Goal: Download file/media

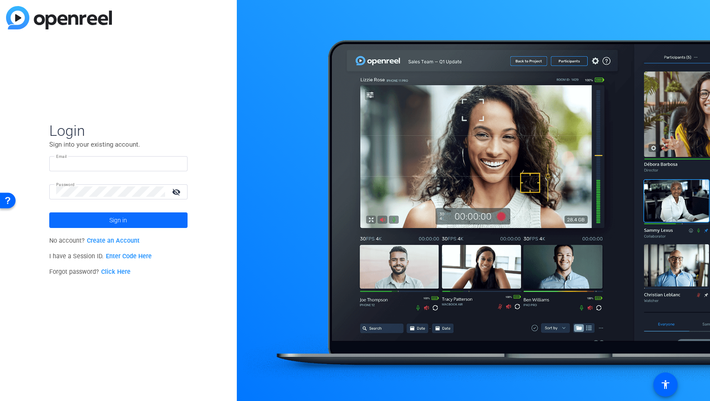
type input "[EMAIL_ADDRESS][DOMAIN_NAME]"
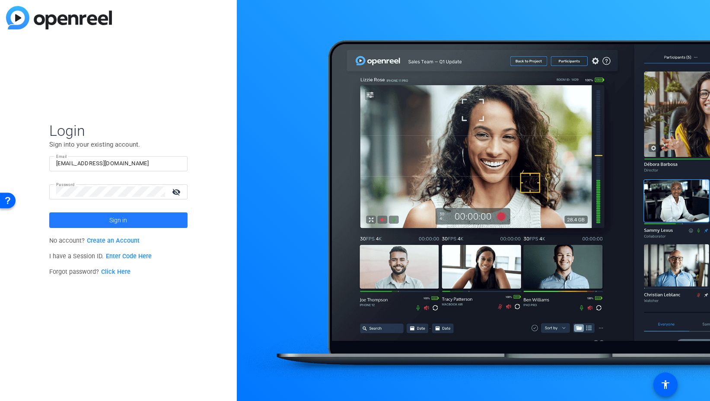
click at [114, 220] on span "Sign in" at bounding box center [118, 220] width 18 height 22
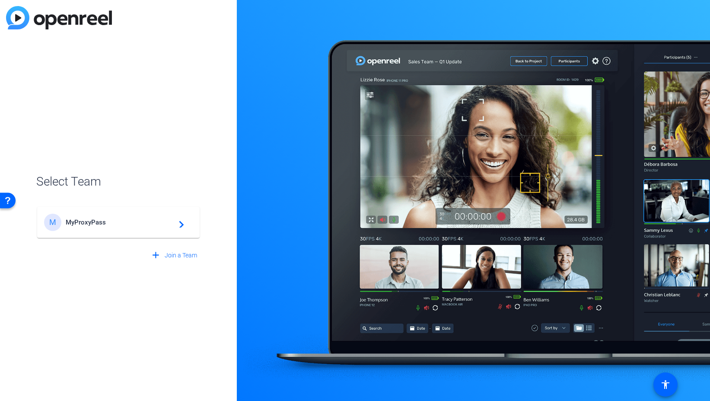
click at [105, 226] on div "M MyProxyPass navigate_next" at bounding box center [118, 221] width 149 height 17
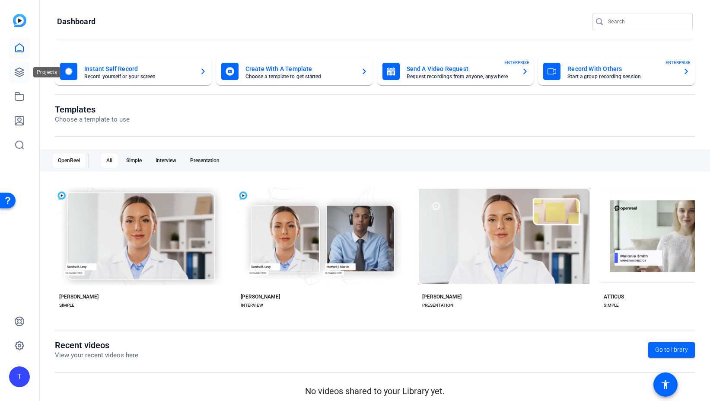
click at [17, 69] on icon at bounding box center [19, 72] width 9 height 9
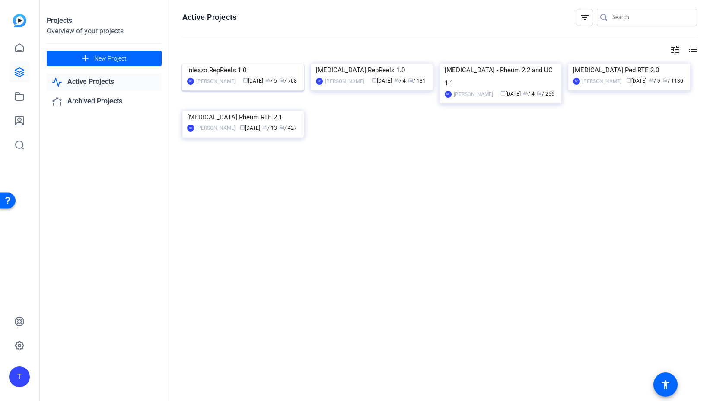
click at [235, 64] on img at bounding box center [242, 64] width 121 height 0
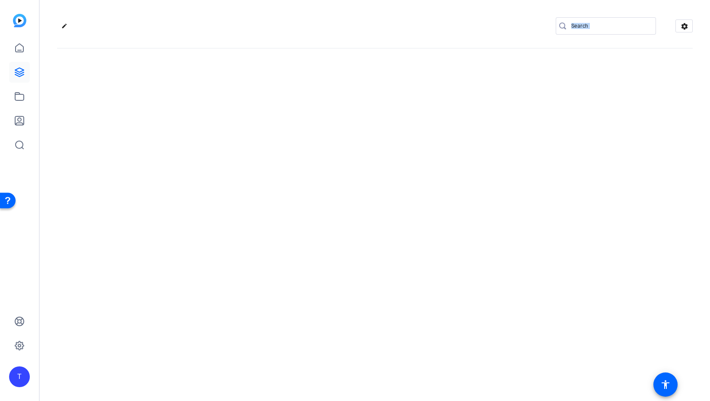
click at [235, 95] on div "edit settings" at bounding box center [375, 200] width 670 height 401
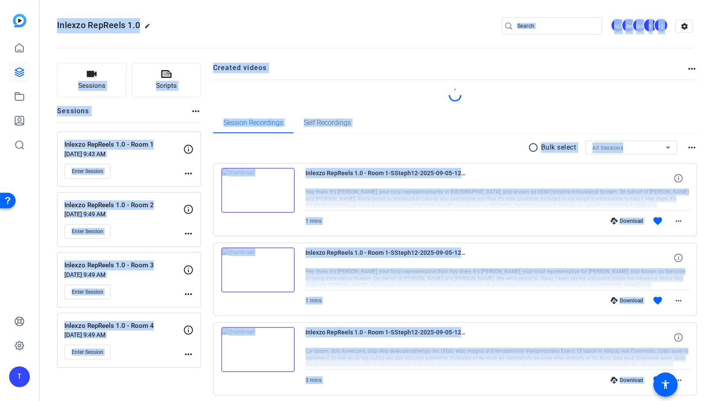
click at [136, 340] on div "Inlexzo RepReels 1.0 - Room 4 [DATE] 9:49 AM Enter Session" at bounding box center [123, 340] width 119 height 39
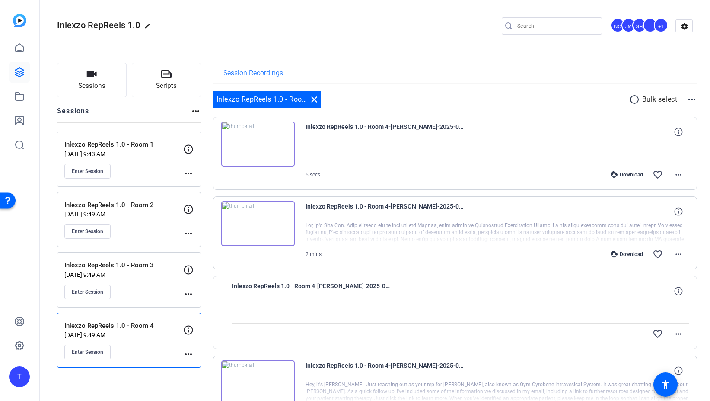
click at [137, 322] on p "Inlexzo RepReels 1.0 - Room 4" at bounding box center [123, 326] width 119 height 10
click at [137, 323] on p "Inlexzo RepReels 1.0 - Room 4" at bounding box center [123, 326] width 119 height 10
click at [134, 343] on div "Inlexzo RepReels 1.0 - Room 4 [DATE] 9:49 AM Enter Session" at bounding box center [123, 340] width 119 height 39
click at [95, 346] on button "Enter Session" at bounding box center [87, 351] width 46 height 15
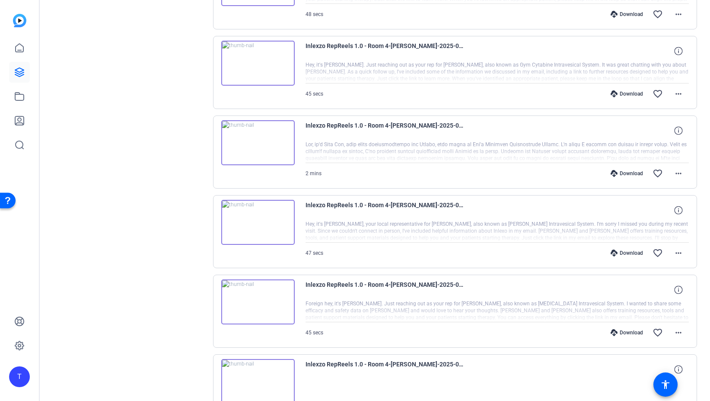
scroll to position [559, 0]
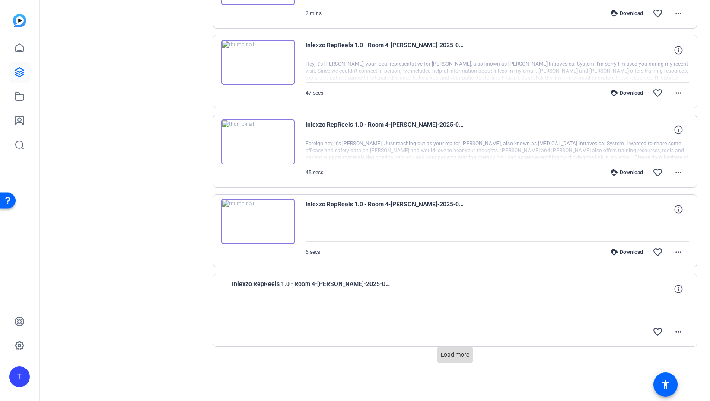
click at [456, 350] on span "Load more" at bounding box center [455, 354] width 29 height 9
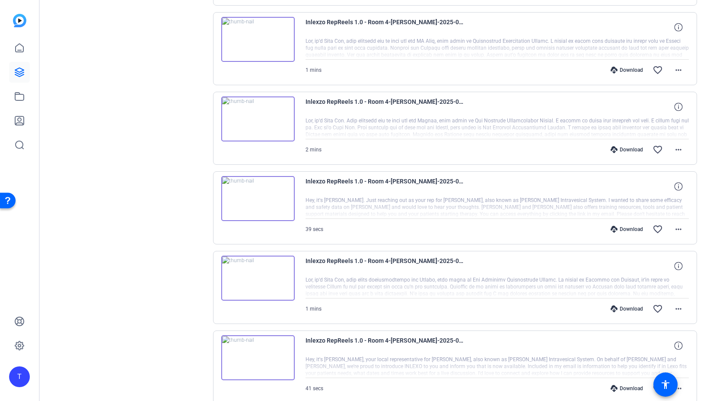
scroll to position [1354, 0]
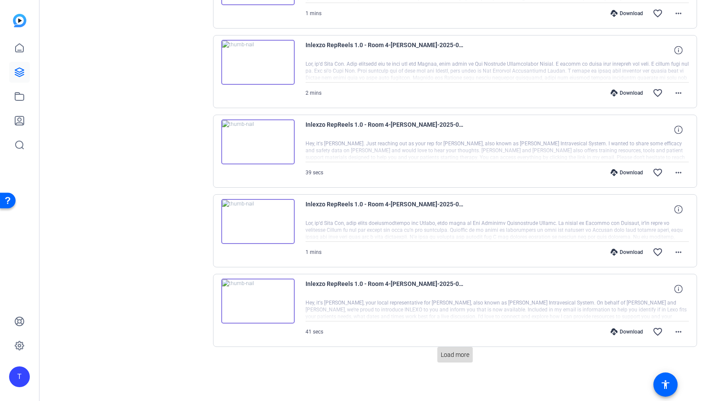
click at [447, 355] on span "Load more" at bounding box center [455, 354] width 29 height 9
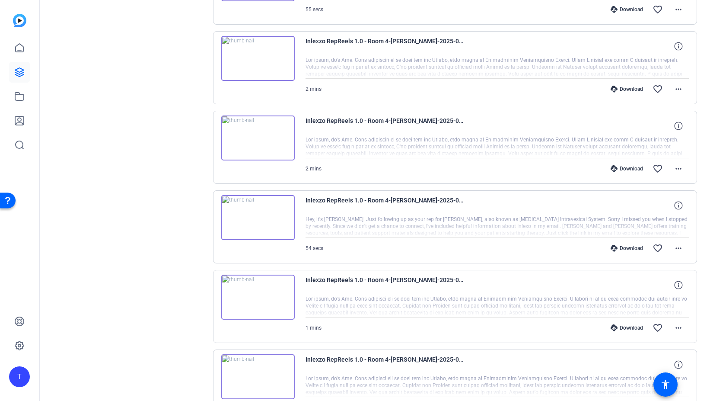
scroll to position [2149, 0]
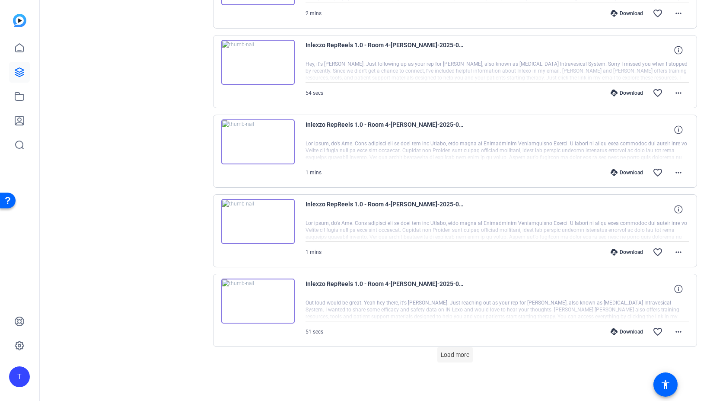
click at [453, 356] on span "Load more" at bounding box center [455, 354] width 29 height 9
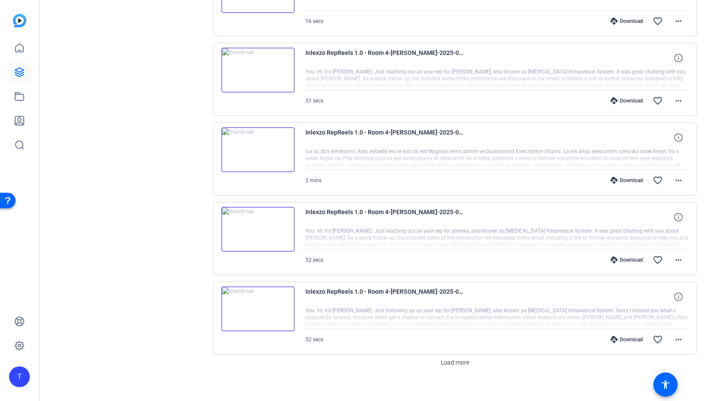
scroll to position [2944, 0]
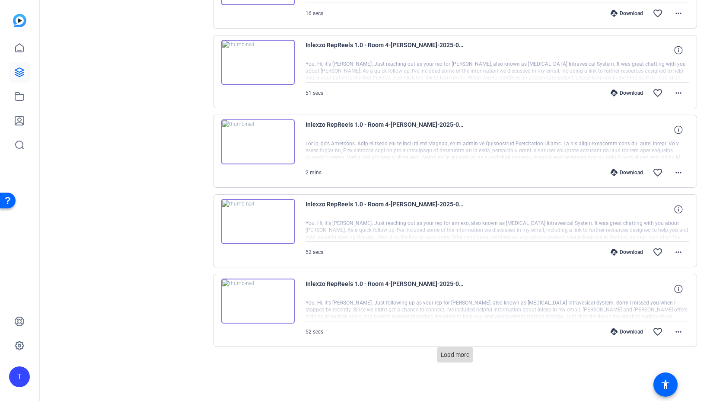
click at [449, 353] on span "Load more" at bounding box center [455, 354] width 29 height 9
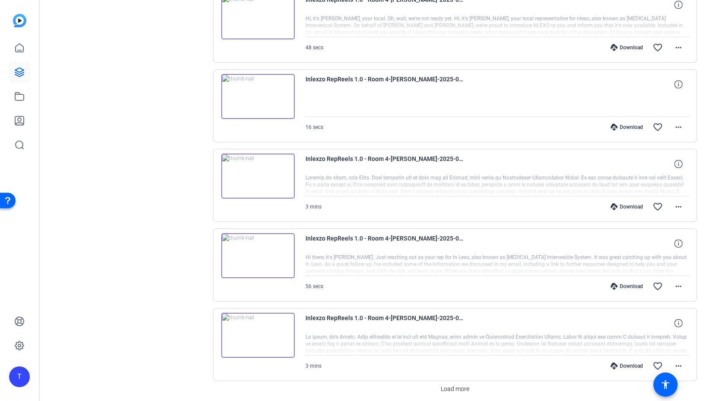
scroll to position [3739, 0]
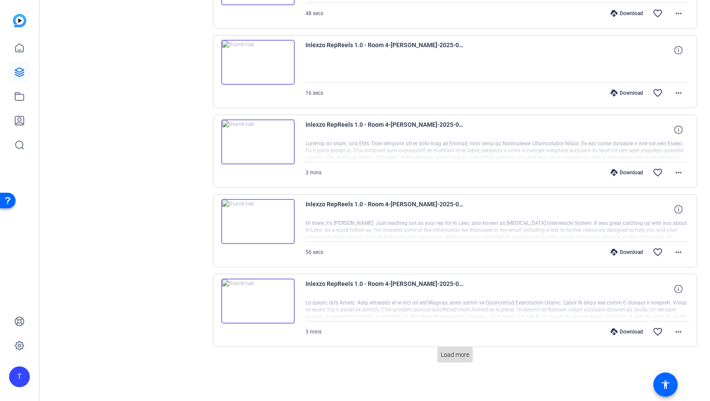
click at [457, 353] on span "Load more" at bounding box center [455, 354] width 29 height 9
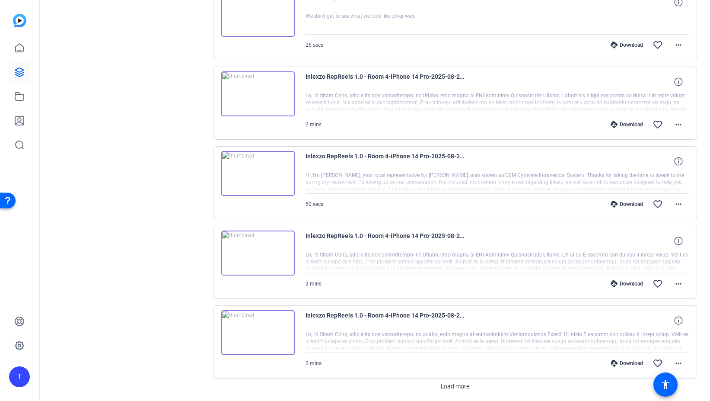
scroll to position [4534, 0]
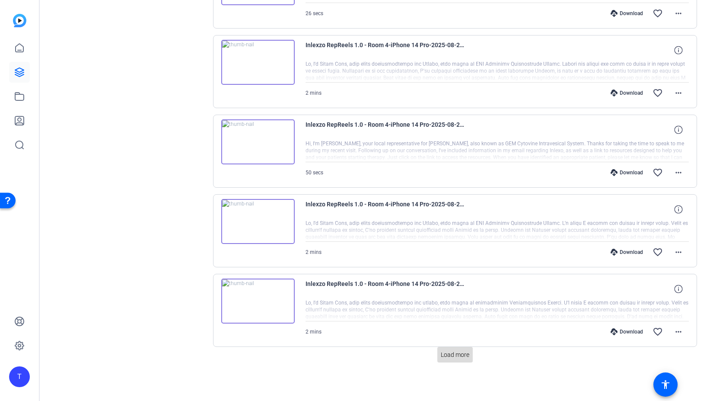
click at [452, 354] on span "Load more" at bounding box center [455, 354] width 29 height 9
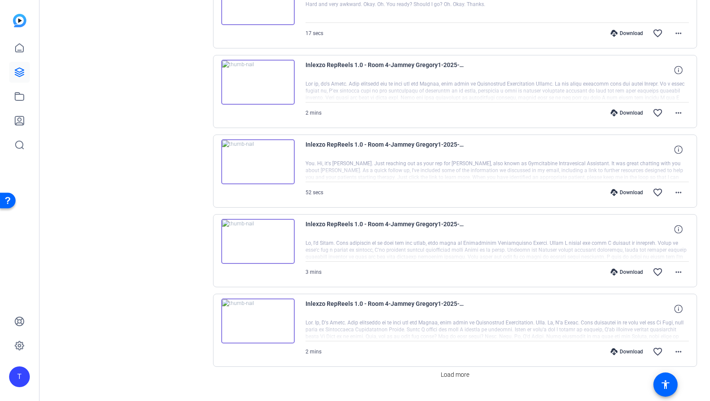
scroll to position [5329, 0]
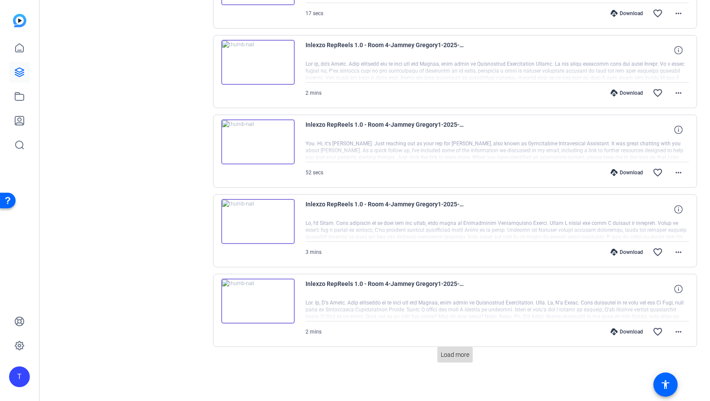
click at [458, 353] on span "Load more" at bounding box center [455, 354] width 29 height 9
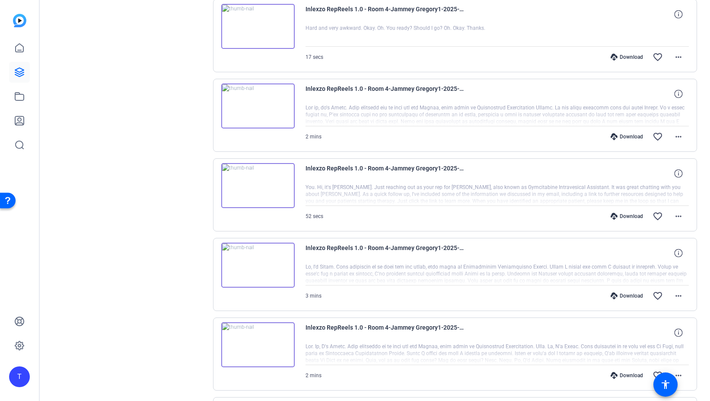
scroll to position [5275, 0]
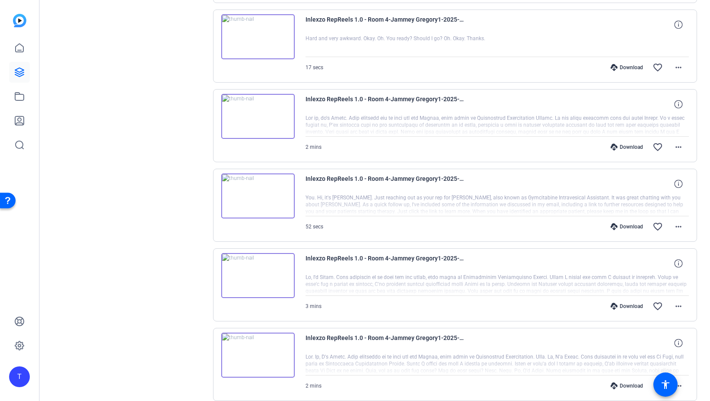
click at [632, 149] on div "Download" at bounding box center [626, 146] width 41 height 7
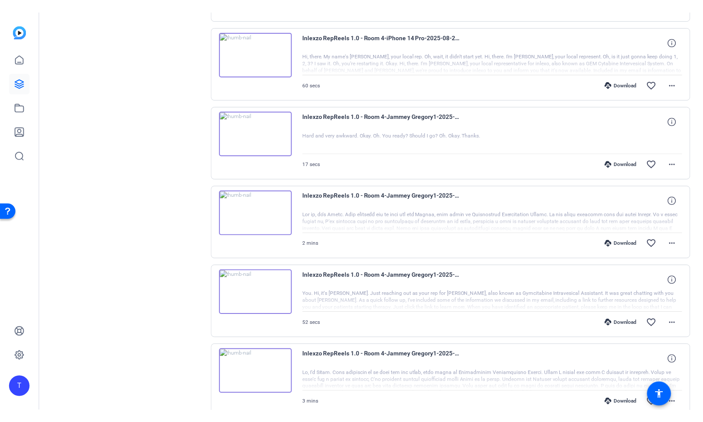
scroll to position [5152, 0]
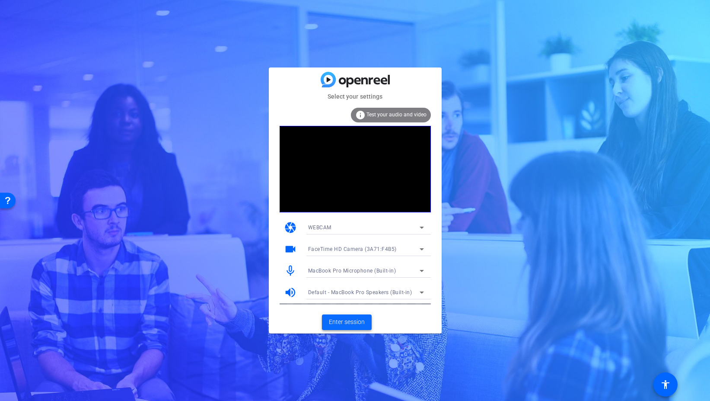
click at [354, 320] on span "Enter session" at bounding box center [347, 321] width 36 height 9
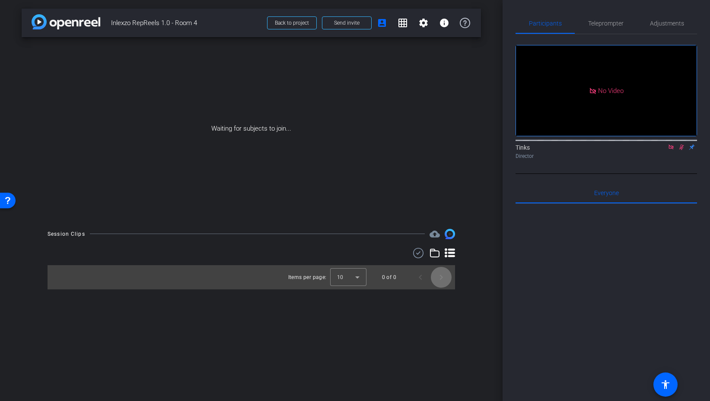
click at [439, 280] on span "Next page" at bounding box center [441, 277] width 21 height 21
click at [448, 252] on icon at bounding box center [450, 252] width 10 height 9
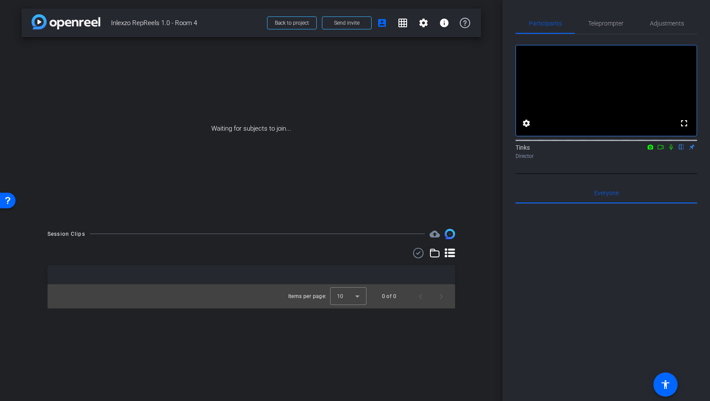
click at [433, 256] on icon at bounding box center [434, 253] width 9 height 8
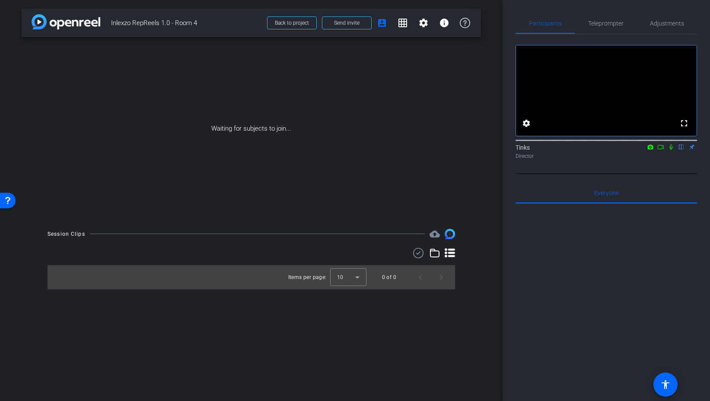
click at [433, 256] on icon at bounding box center [434, 253] width 9 height 8
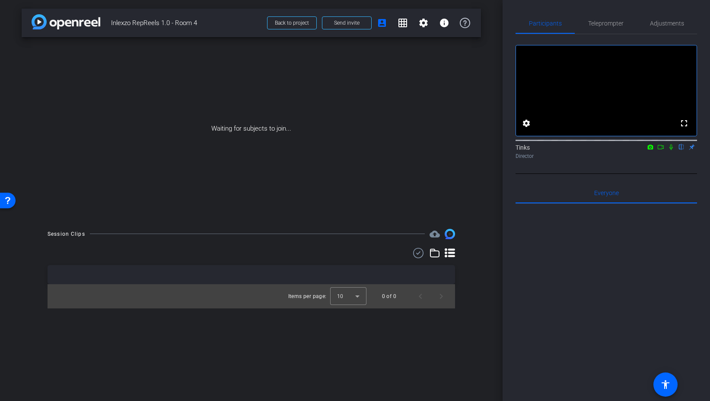
click at [454, 248] on icon at bounding box center [450, 252] width 10 height 9
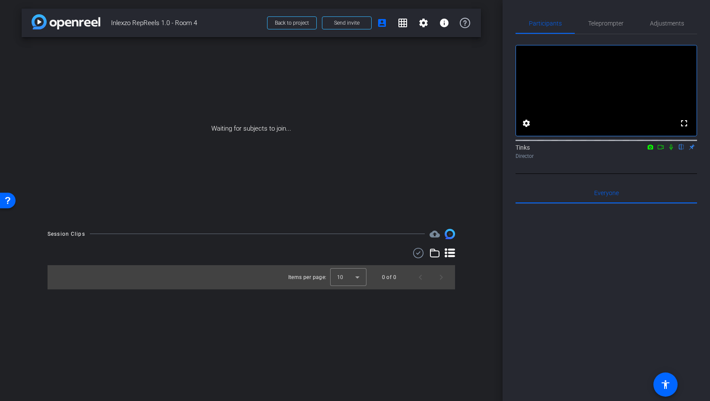
click at [454, 248] on icon at bounding box center [450, 252] width 10 height 9
